Goal: Transaction & Acquisition: Purchase product/service

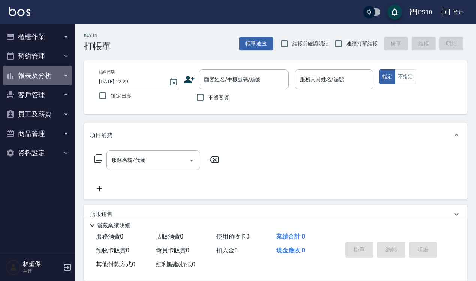
click at [42, 72] on button "報表及分析" at bounding box center [37, 76] width 69 height 20
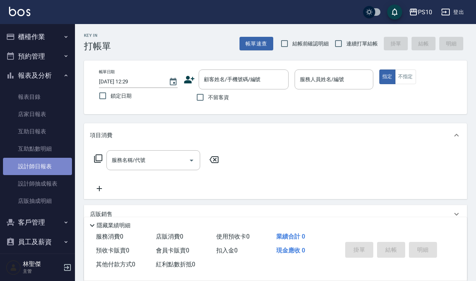
click at [54, 164] on link "設計師日報表" at bounding box center [37, 166] width 69 height 17
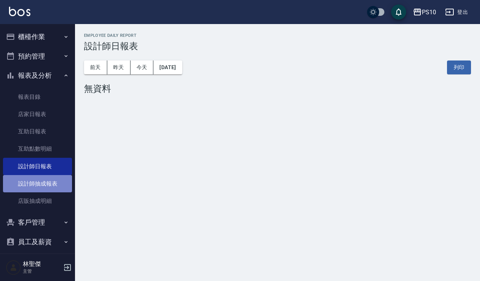
click at [51, 180] on link "設計師抽成報表" at bounding box center [37, 183] width 69 height 17
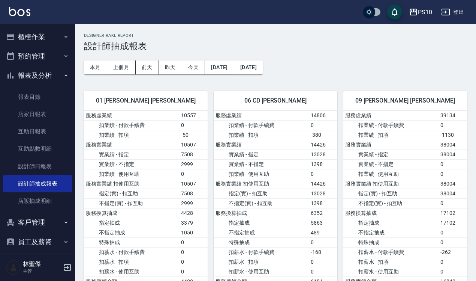
click at [51, 36] on button "櫃檯作業" at bounding box center [37, 37] width 69 height 20
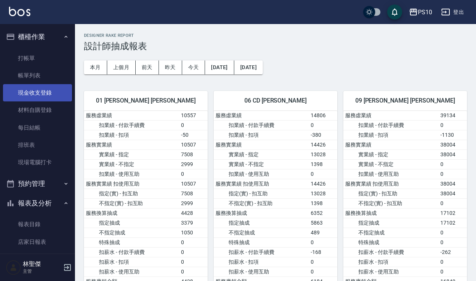
click at [50, 89] on link "現金收支登錄" at bounding box center [37, 92] width 69 height 17
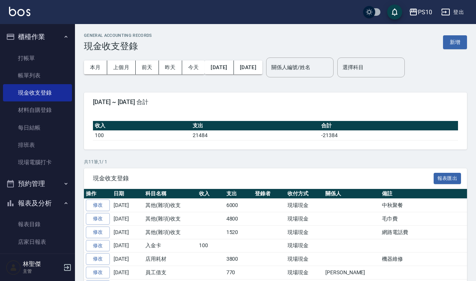
click at [458, 49] on div "GENERAL ACCOUNTING RECORDS 現金收支登錄 新增" at bounding box center [275, 42] width 383 height 18
click at [455, 46] on button "新增" at bounding box center [455, 42] width 24 height 14
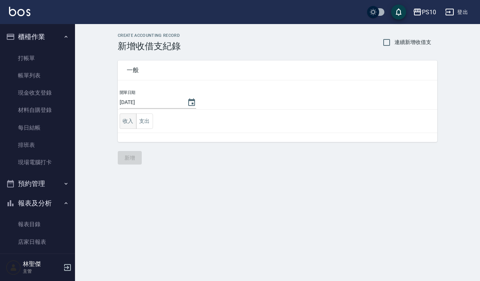
click at [129, 123] on button "收入" at bounding box center [128, 120] width 17 height 15
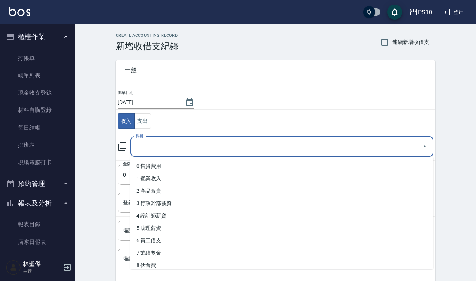
click at [148, 147] on input "科目" at bounding box center [276, 146] width 285 height 13
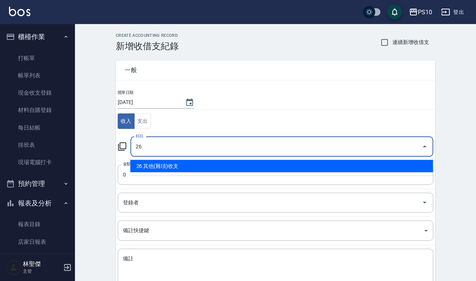
click at [167, 164] on li "26 其他(雜項)收支" at bounding box center [282, 166] width 303 height 12
type input "26 其他(雜項)收支"
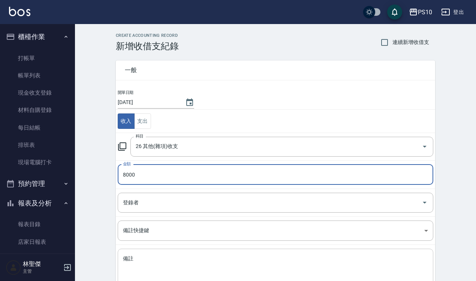
type input "8000"
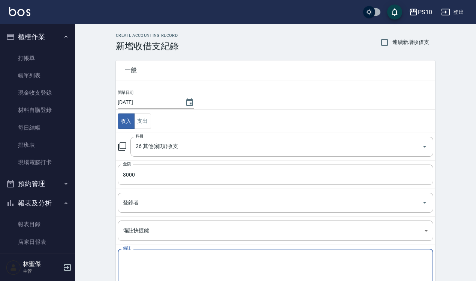
click at [174, 259] on textarea "備註" at bounding box center [275, 268] width 305 height 26
type textarea "ㄜ"
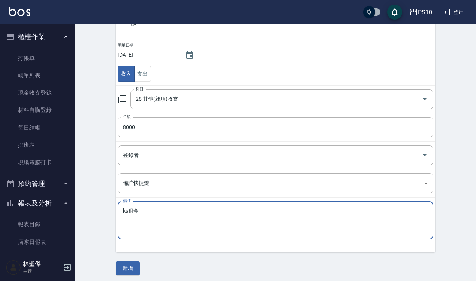
scroll to position [51, 0]
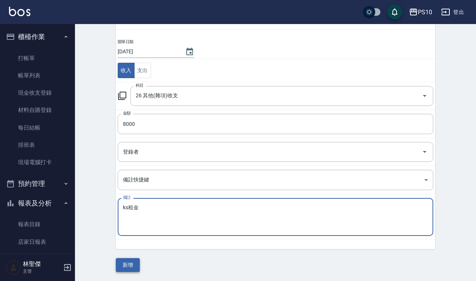
type textarea "ks租金"
click at [131, 265] on button "新增" at bounding box center [128, 265] width 24 height 14
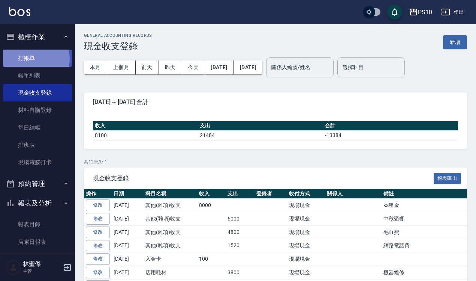
click at [27, 59] on link "打帳單" at bounding box center [37, 58] width 69 height 17
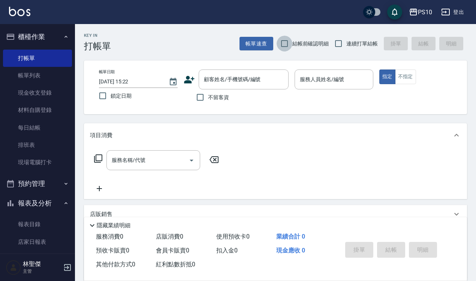
click at [284, 41] on input "結帳前確認明細" at bounding box center [285, 44] width 16 height 16
checkbox input "true"
click at [338, 42] on input "連續打單結帳" at bounding box center [339, 44] width 16 height 16
checkbox input "true"
drag, startPoint x: 213, startPoint y: 98, endPoint x: 221, endPoint y: 96, distance: 8.7
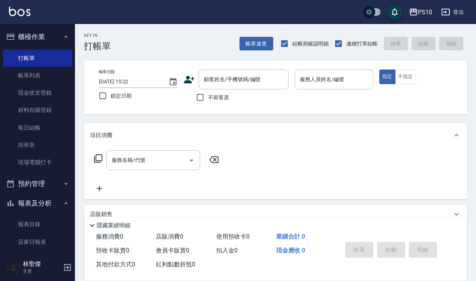
click at [215, 97] on span "不留客資" at bounding box center [218, 97] width 21 height 8
click at [208, 97] on input "不留客資" at bounding box center [200, 97] width 16 height 16
checkbox input "true"
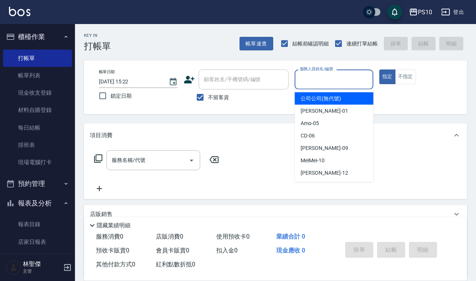
click at [333, 81] on input "服務人員姓名/編號" at bounding box center [334, 79] width 72 height 13
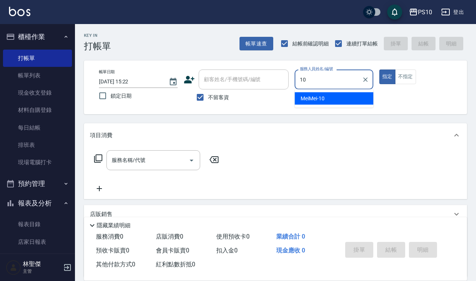
type input "MeiMei-10"
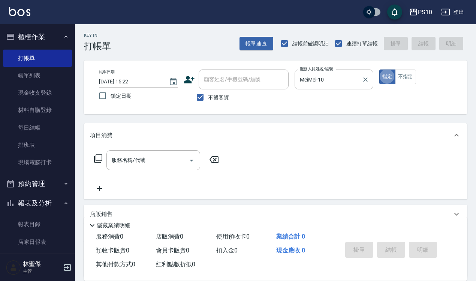
type button "true"
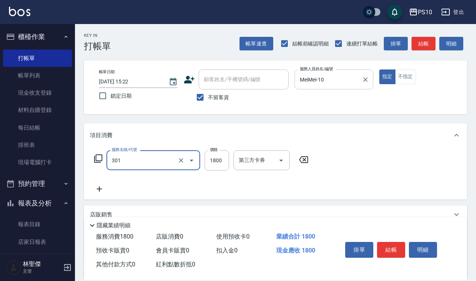
type input "冷燙短髮(301)"
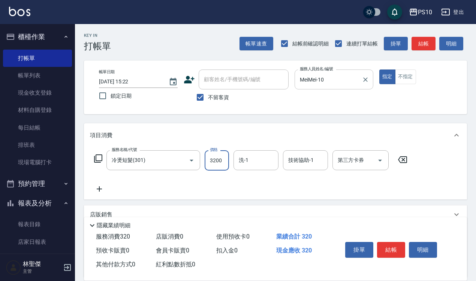
type input "3200"
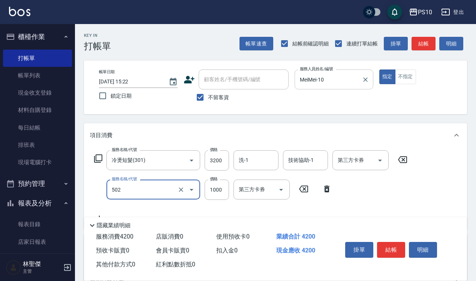
type input "洋甘菊護髮(502)"
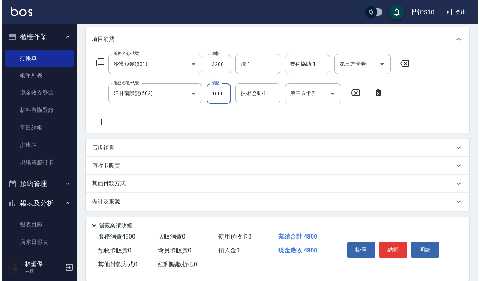
scroll to position [97, 0]
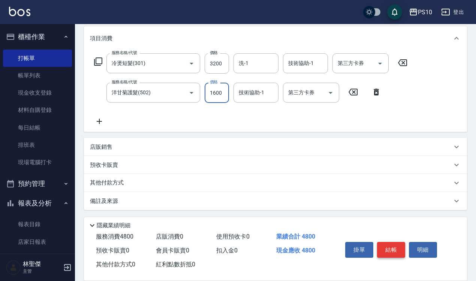
type input "1600"
click at [393, 242] on button "結帳" at bounding box center [391, 250] width 28 height 16
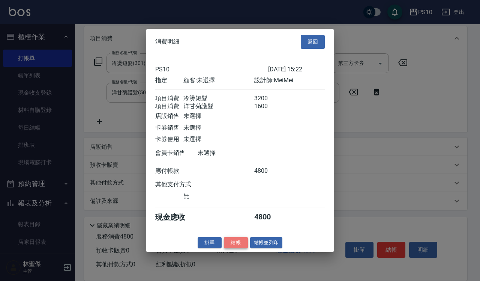
click at [235, 247] on button "結帳" at bounding box center [236, 242] width 24 height 12
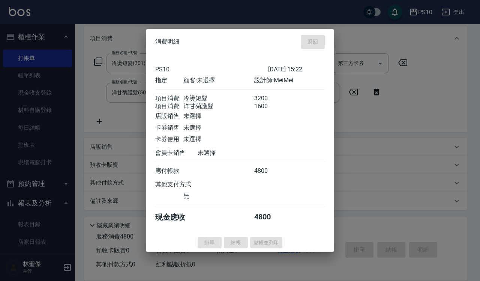
type input "[DATE] 15:23"
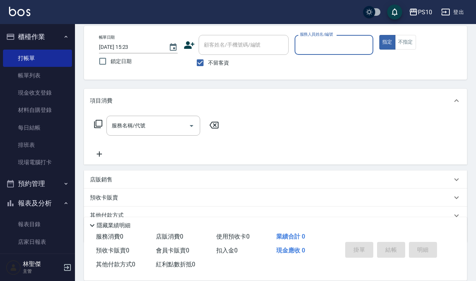
scroll to position [0, 0]
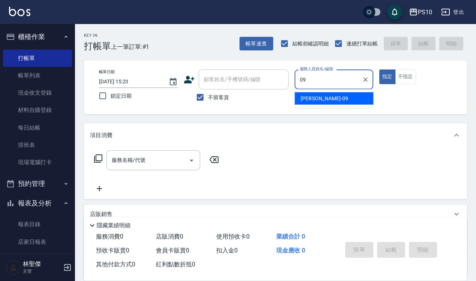
type input "[PERSON_NAME]-09"
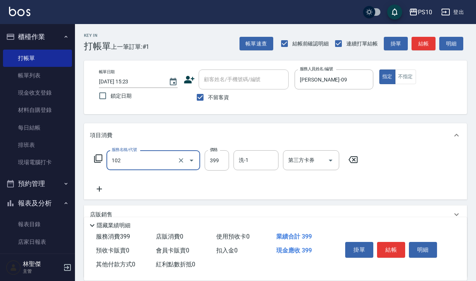
type input "SPA洗髮399(102)"
click at [396, 245] on button "結帳" at bounding box center [391, 250] width 28 height 16
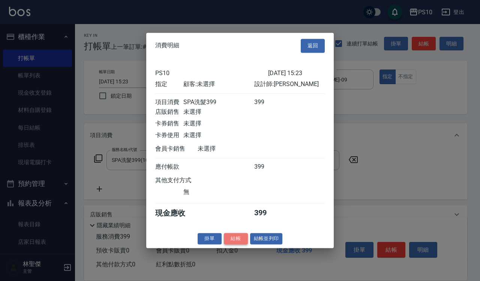
click at [231, 240] on button "結帳" at bounding box center [236, 239] width 24 height 12
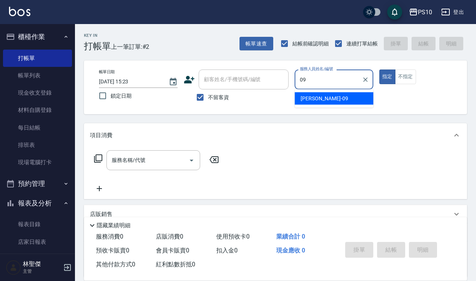
type input "[PERSON_NAME]-09"
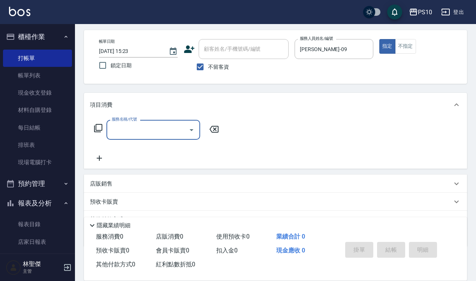
scroll to position [68, 0]
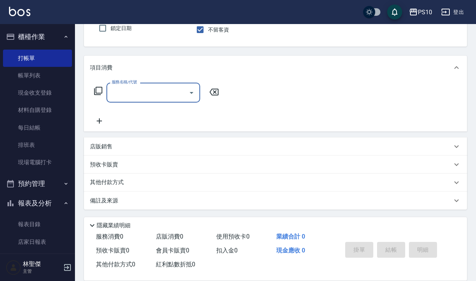
click at [125, 148] on div "店販銷售" at bounding box center [271, 147] width 362 height 8
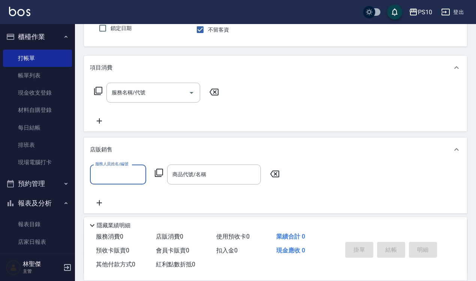
scroll to position [0, 0]
click at [117, 170] on input "服務人員姓名/編號" at bounding box center [118, 174] width 50 height 13
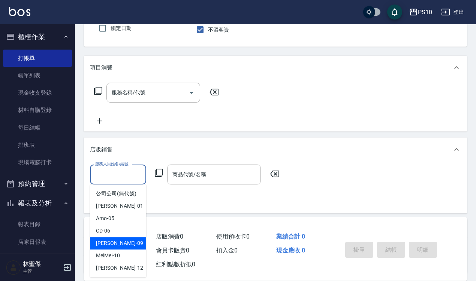
click at [120, 239] on div "[PERSON_NAME] -09" at bounding box center [118, 243] width 56 height 12
type input "[PERSON_NAME]-09"
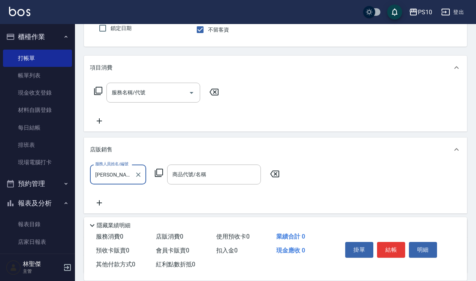
click at [160, 170] on icon at bounding box center [159, 172] width 9 height 9
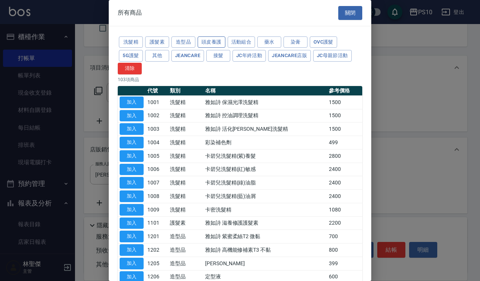
click at [209, 41] on button "頭皮養護" at bounding box center [212, 42] width 28 height 12
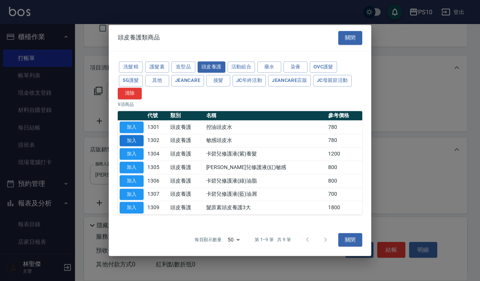
click at [139, 141] on button "加入" at bounding box center [132, 141] width 24 height 12
type input "敏感頭皮水"
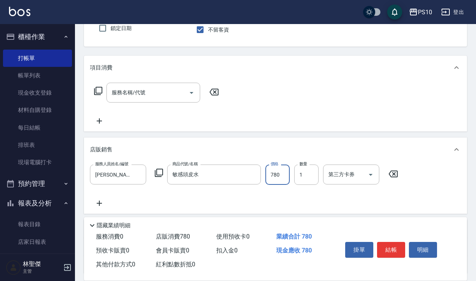
click at [284, 182] on input "780" at bounding box center [278, 174] width 24 height 20
type input "700"
click at [385, 245] on button "結帳" at bounding box center [391, 250] width 28 height 16
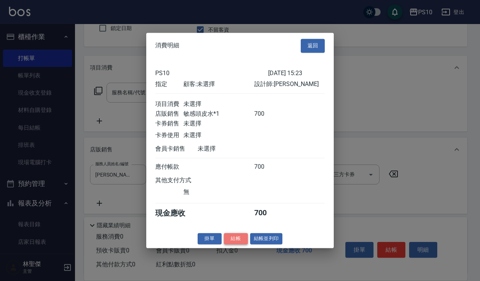
click at [235, 240] on button "結帳" at bounding box center [236, 239] width 24 height 12
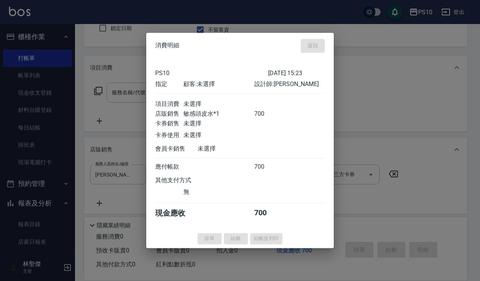
type input "[DATE] 15:24"
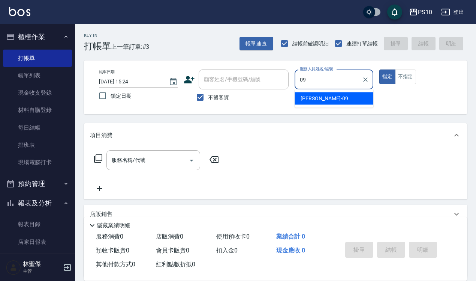
type input "[PERSON_NAME]-09"
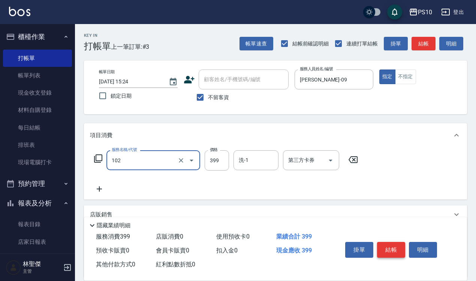
type input "SPA洗髮399(102)"
click at [388, 243] on button "結帳" at bounding box center [391, 250] width 28 height 16
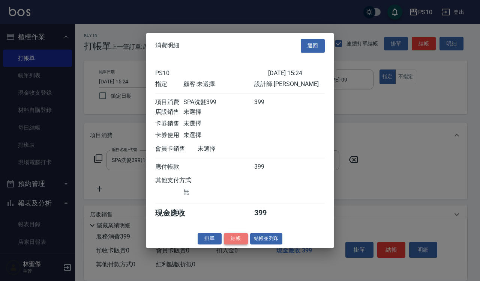
click at [239, 244] on button "結帳" at bounding box center [236, 239] width 24 height 12
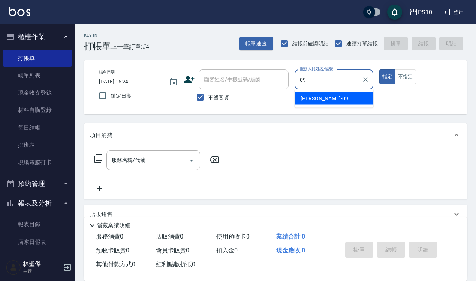
type input "[PERSON_NAME]-09"
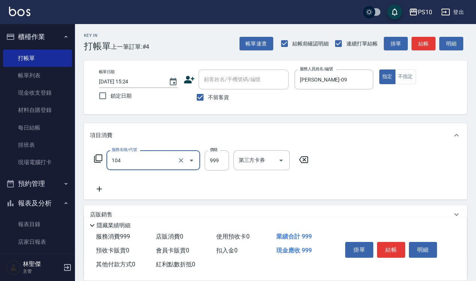
type input "SPA洗髮999(104)"
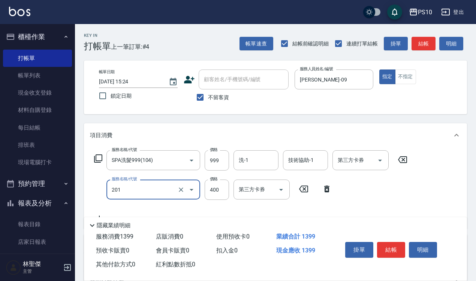
type input "剪髮(201)"
type input "300"
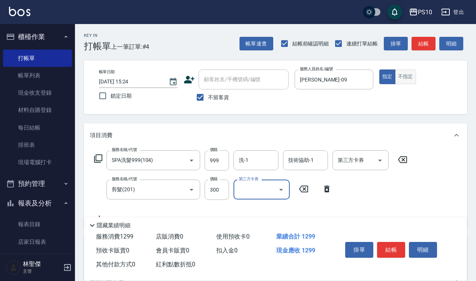
click at [407, 74] on button "不指定" at bounding box center [405, 76] width 21 height 15
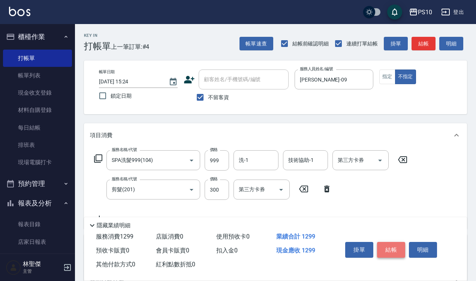
click at [390, 246] on button "結帳" at bounding box center [391, 250] width 28 height 16
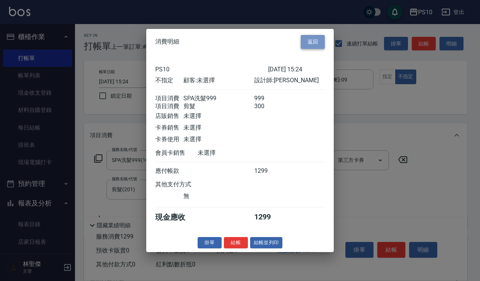
click at [312, 35] on button "返回" at bounding box center [313, 42] width 24 height 14
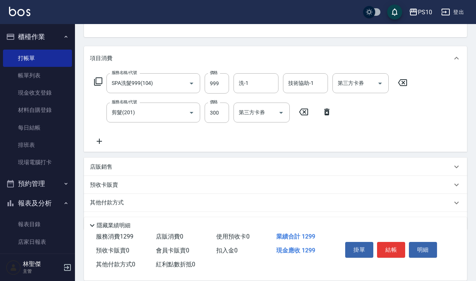
scroll to position [97, 0]
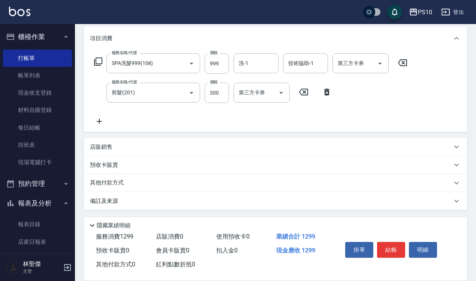
click at [117, 147] on div "店販銷售" at bounding box center [271, 147] width 362 height 8
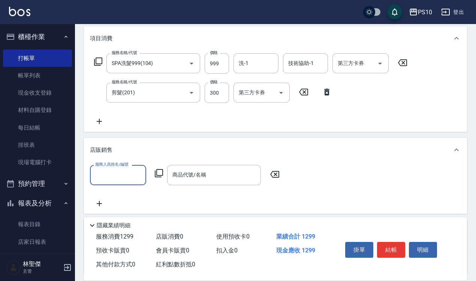
scroll to position [0, 0]
click at [121, 174] on input "服務人員姓名/編號" at bounding box center [118, 174] width 50 height 13
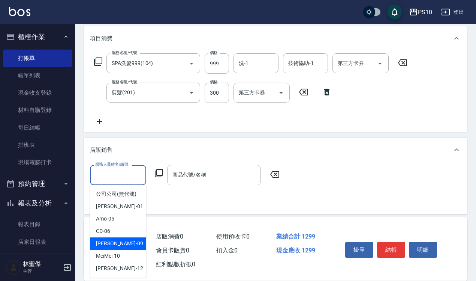
click at [121, 239] on div "[PERSON_NAME] -09" at bounding box center [118, 243] width 56 height 12
type input "[PERSON_NAME]-09"
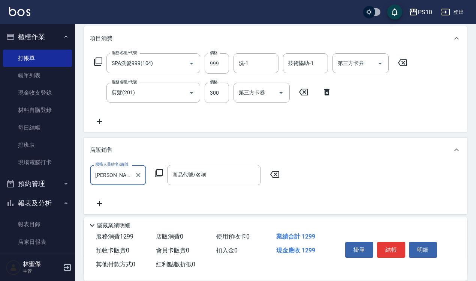
click at [157, 176] on icon at bounding box center [159, 172] width 9 height 9
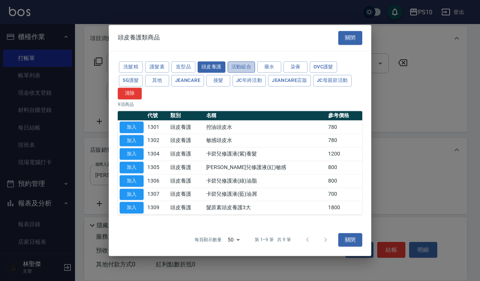
click at [235, 64] on button "活動組合" at bounding box center [242, 67] width 28 height 12
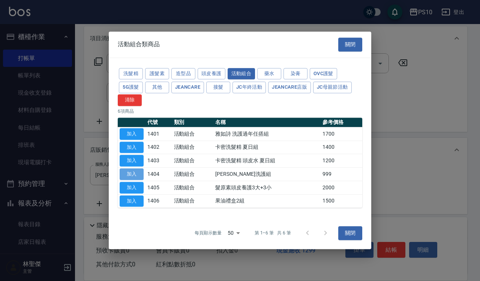
click at [138, 171] on button "加入" at bounding box center [132, 174] width 24 height 12
type input "[PERSON_NAME]洗護組"
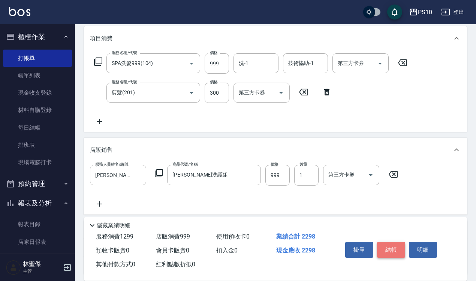
click at [386, 243] on button "結帳" at bounding box center [391, 250] width 28 height 16
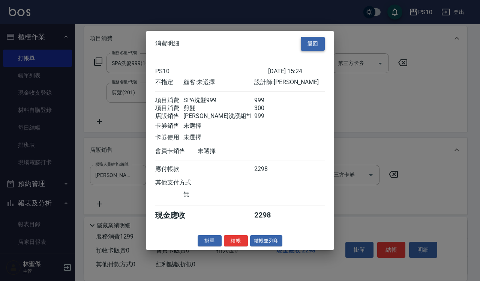
click at [318, 37] on button "返回" at bounding box center [313, 44] width 24 height 14
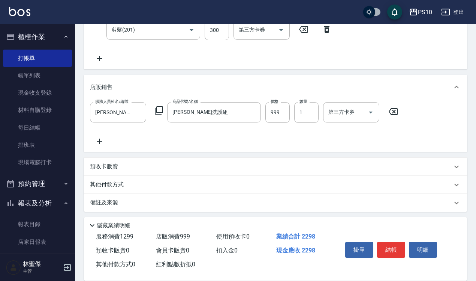
scroll to position [161, 0]
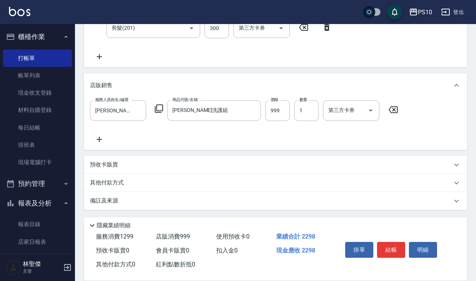
click at [119, 179] on p "其他付款方式" at bounding box center [109, 183] width 38 height 8
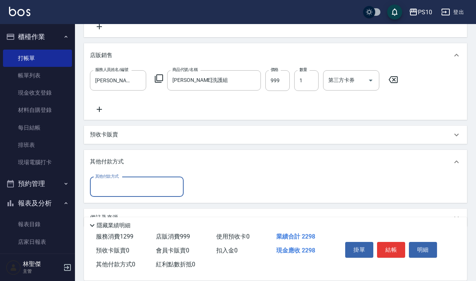
scroll to position [207, 0]
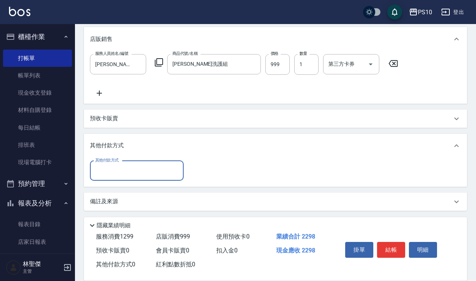
click at [129, 169] on input "其他付款方式" at bounding box center [136, 170] width 87 height 13
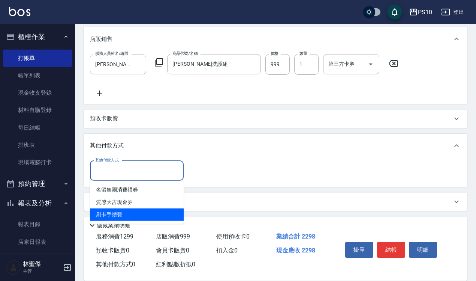
click at [128, 210] on span "刷卡手續費" at bounding box center [137, 214] width 94 height 12
type input "刷卡手續費"
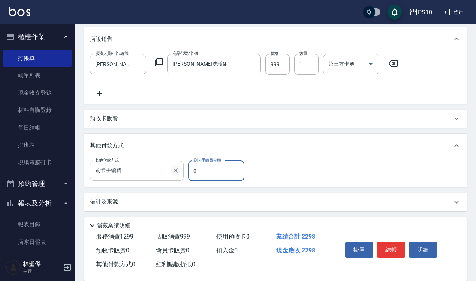
drag, startPoint x: 205, startPoint y: 167, endPoint x: 177, endPoint y: 174, distance: 28.8
click at [177, 174] on div "其他付款方式 刷卡手續費 其他付款方式 刷卡手續費金額 0 刷卡手續費金額" at bounding box center [169, 171] width 159 height 20
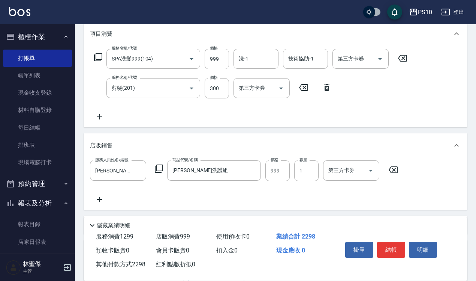
scroll to position [0, 0]
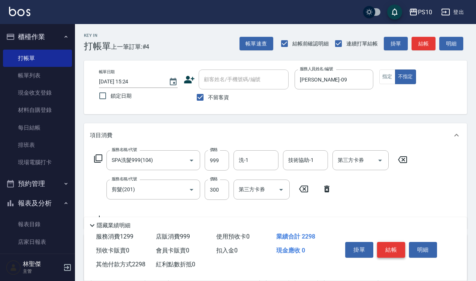
type input "2298"
click at [389, 248] on button "結帳" at bounding box center [391, 250] width 28 height 16
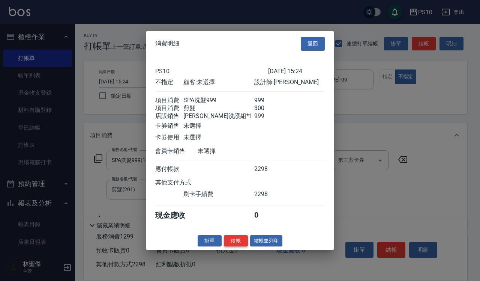
click at [234, 244] on button "結帳" at bounding box center [236, 240] width 24 height 12
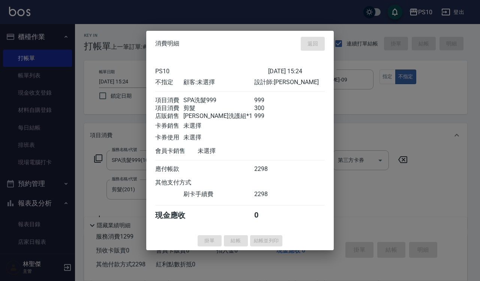
type input "[DATE] 15:25"
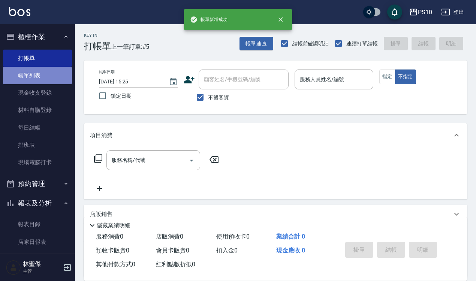
click at [37, 68] on link "帳單列表" at bounding box center [37, 75] width 69 height 17
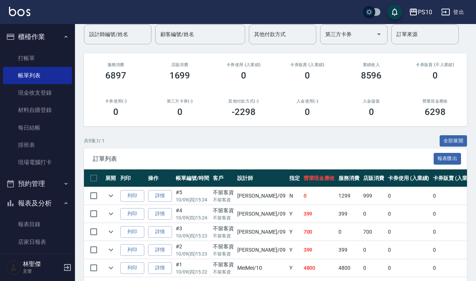
scroll to position [96, 0]
